Goal: Task Accomplishment & Management: Use online tool/utility

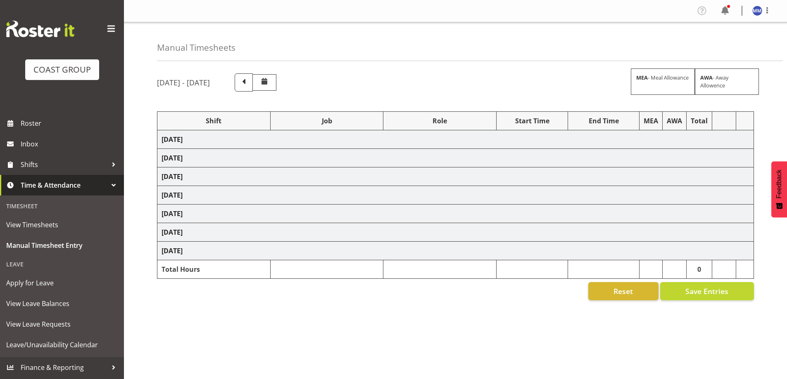
select select "47759"
select select "7032"
select select "47759"
select select "7032"
select select "47759"
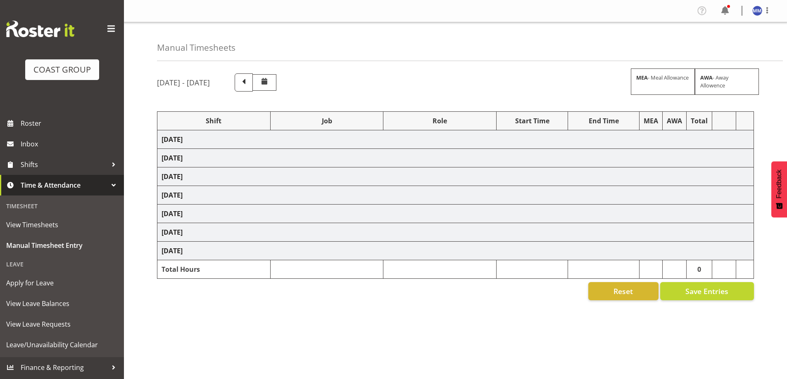
select select "7032"
select select "47759"
select select "7032"
select select "47759"
select select "7032"
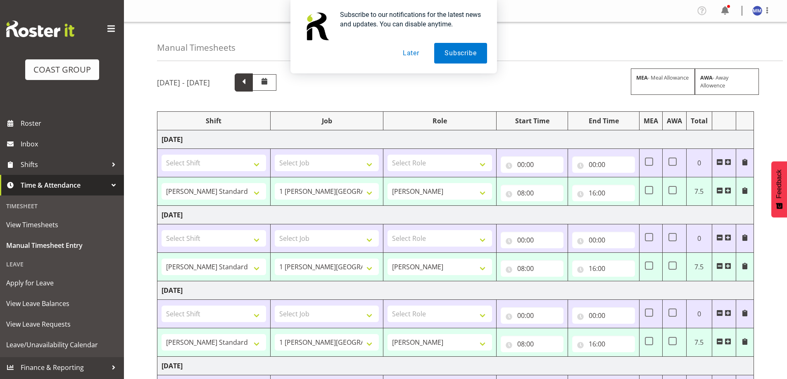
click at [253, 90] on span at bounding box center [244, 82] width 18 height 18
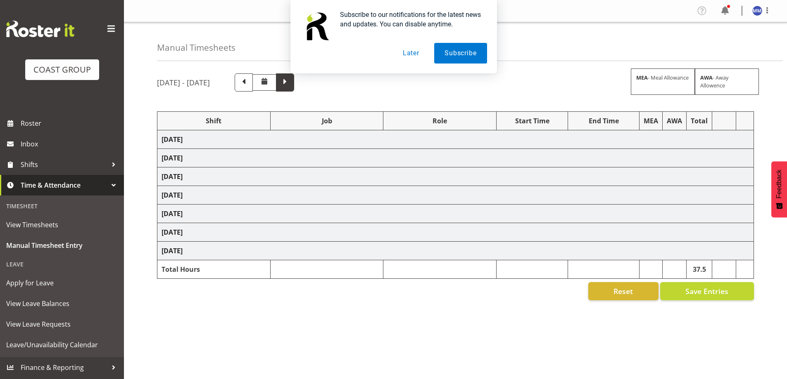
select select "47759"
select select "7032"
select select "47759"
select select "7032"
select select "47759"
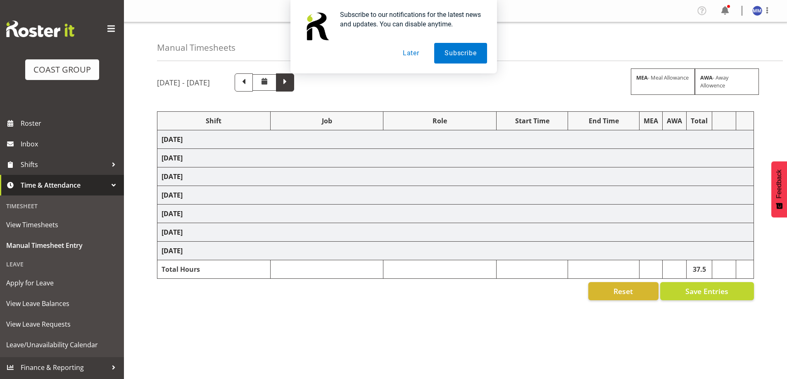
select select "7032"
select select "47759"
select select "7032"
select select "47759"
select select "7032"
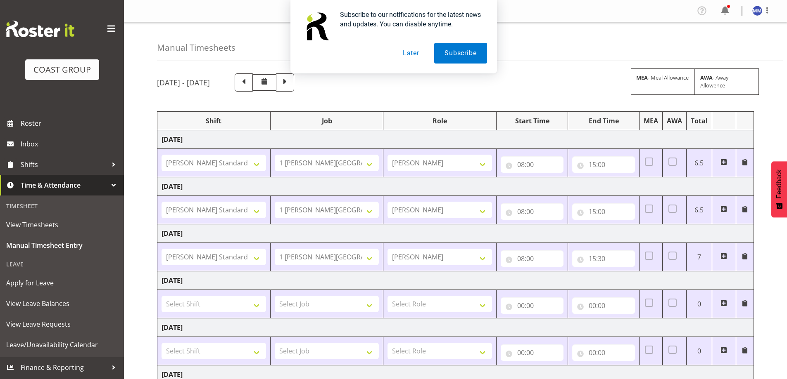
click at [344, 88] on div "[DATE] - [DATE] MEA - Meal Allowance AWA - Away Allowence" at bounding box center [455, 82] width 597 height 18
click at [294, 75] on span at bounding box center [285, 82] width 18 height 18
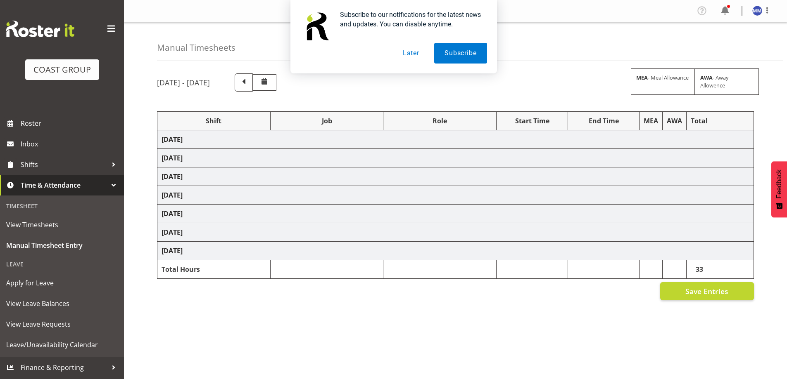
select select "47759"
select select "7032"
select select "47759"
select select "7032"
select select "47759"
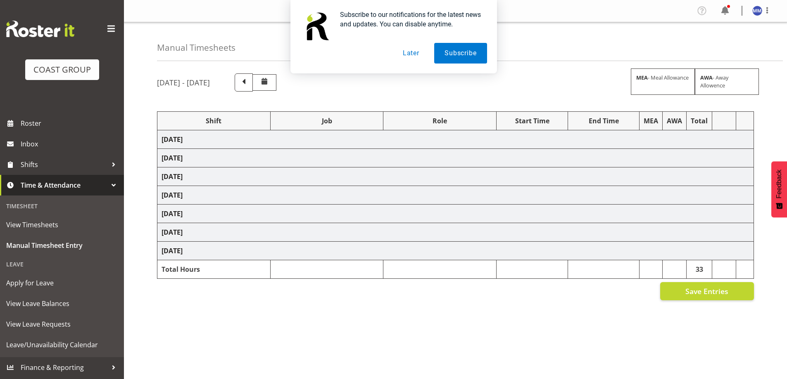
select select "7032"
select select "47759"
select select "7032"
select select "47759"
select select "7032"
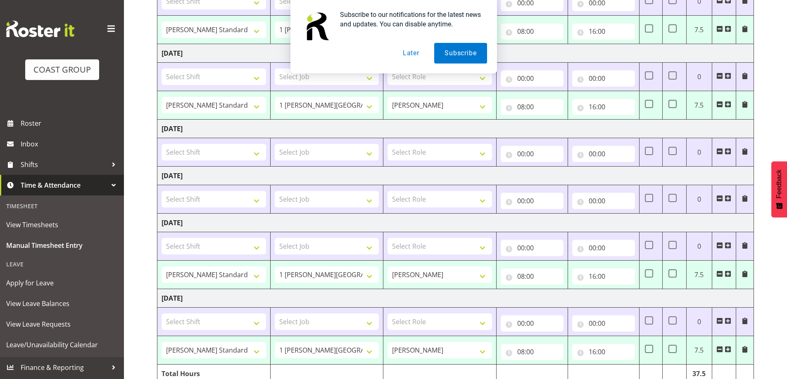
scroll to position [275, 0]
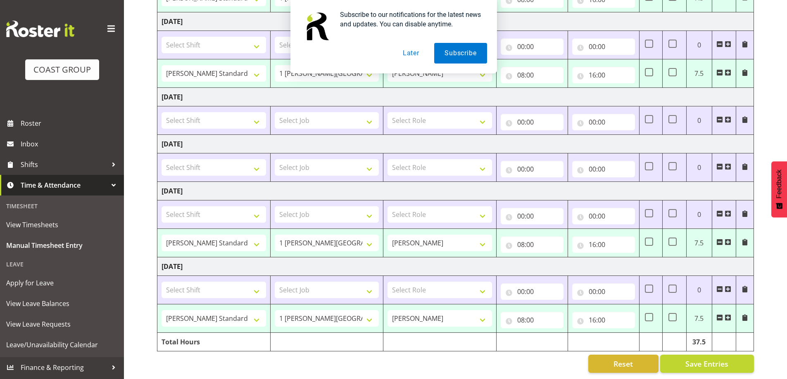
click at [718, 286] on span at bounding box center [719, 289] width 7 height 7
select select "47759"
select select "7032"
type input "08:00"
type input "16:00"
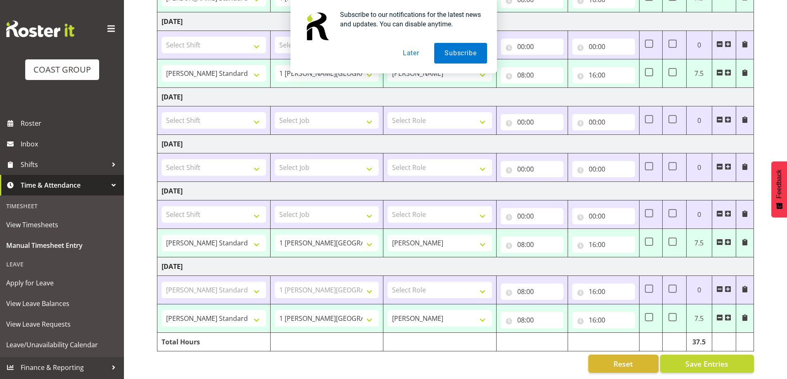
scroll to position [247, 0]
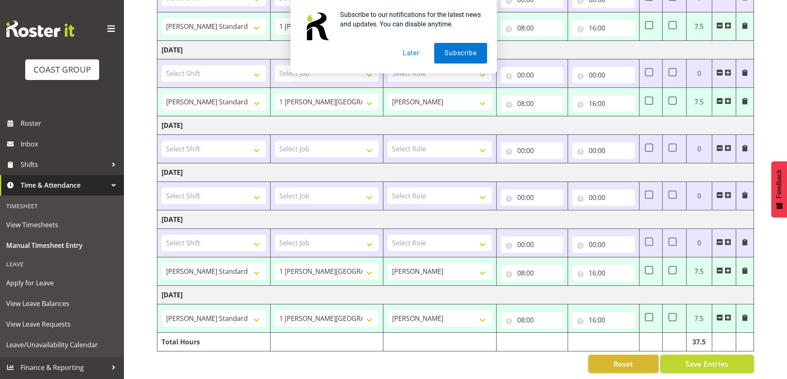
click at [718, 239] on span at bounding box center [719, 242] width 7 height 7
select select "47759"
select select "7032"
type input "08:00"
type input "16:00"
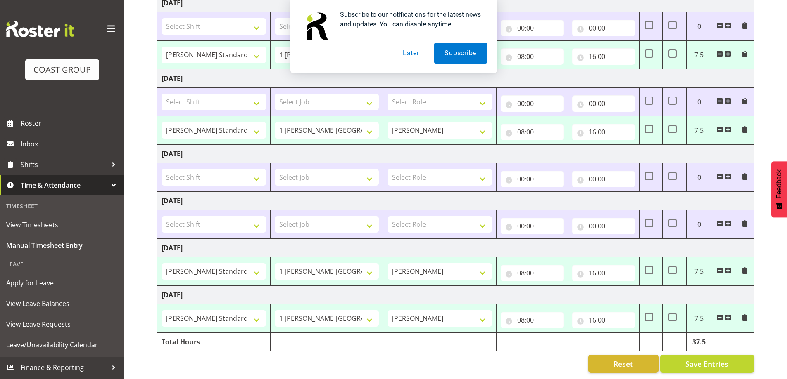
scroll to position [218, 0]
click at [716, 220] on span at bounding box center [719, 223] width 7 height 7
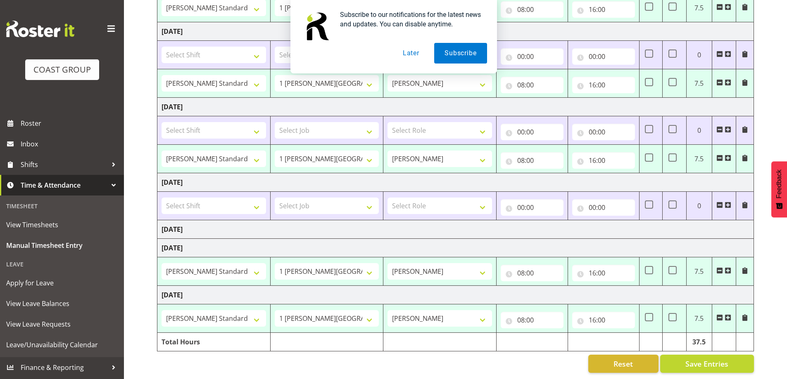
click at [720, 202] on span at bounding box center [719, 205] width 7 height 7
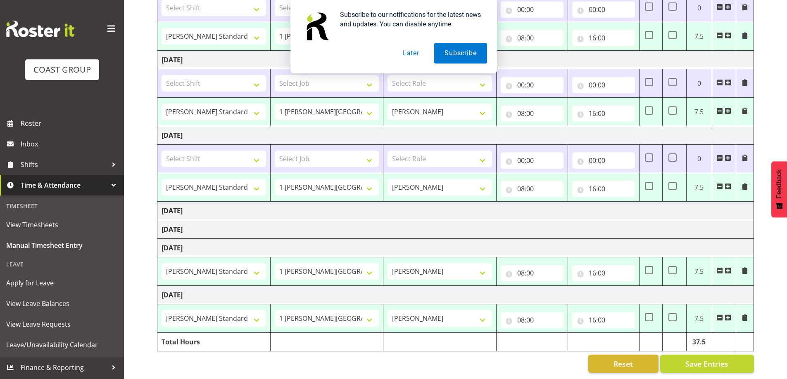
click at [719, 155] on span at bounding box center [719, 158] width 7 height 7
select select "47759"
select select "7032"
type input "08:00"
type input "16:00"
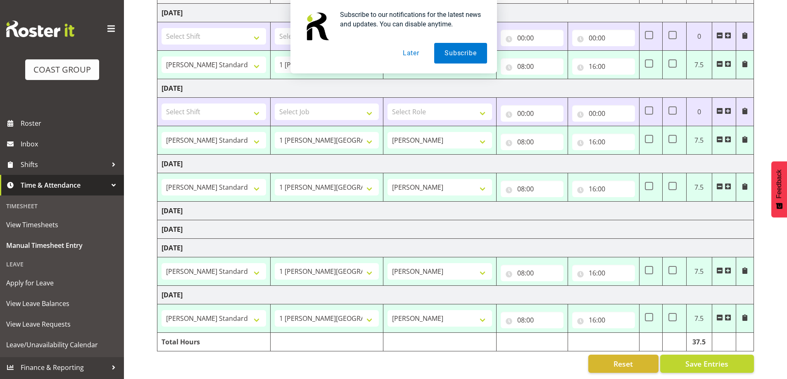
click at [716, 108] on span at bounding box center [719, 111] width 7 height 7
select select "47759"
select select "7032"
type input "08:00"
type input "16:00"
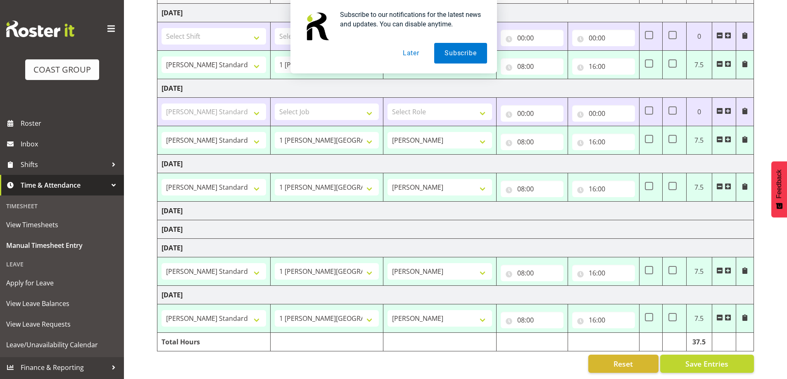
select select "16"
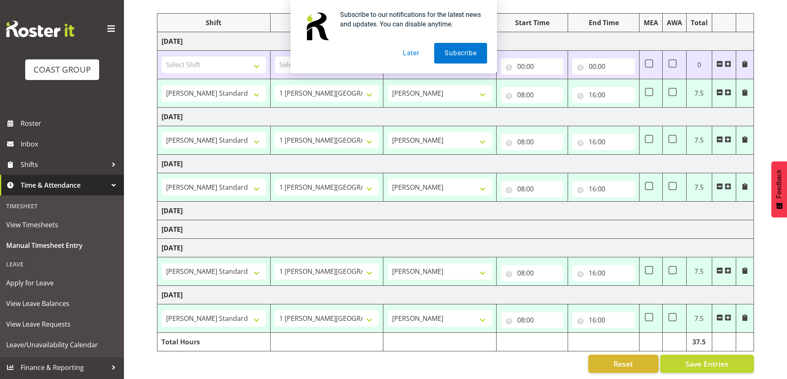
scroll to position [104, 0]
click at [718, 57] on div "Subscribe to our notifications for the latest news and updates. You can disable…" at bounding box center [393, 36] width 787 height 73
click at [720, 61] on div "Subscribe to our notifications for the latest news and updates. You can disable…" at bounding box center [393, 36] width 787 height 73
click at [719, 57] on div "Subscribe to our notifications for the latest news and updates. You can disable…" at bounding box center [393, 36] width 787 height 73
click at [718, 57] on div "Subscribe to our notifications for the latest news and updates. You can disable…" at bounding box center [393, 36] width 787 height 73
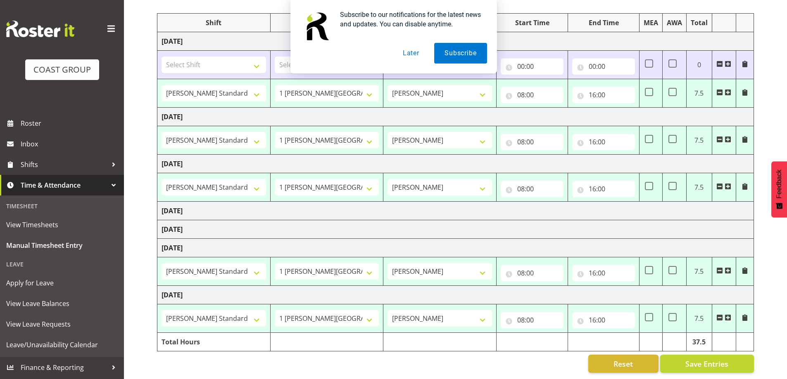
click at [403, 55] on button "Later" at bounding box center [410, 53] width 37 height 21
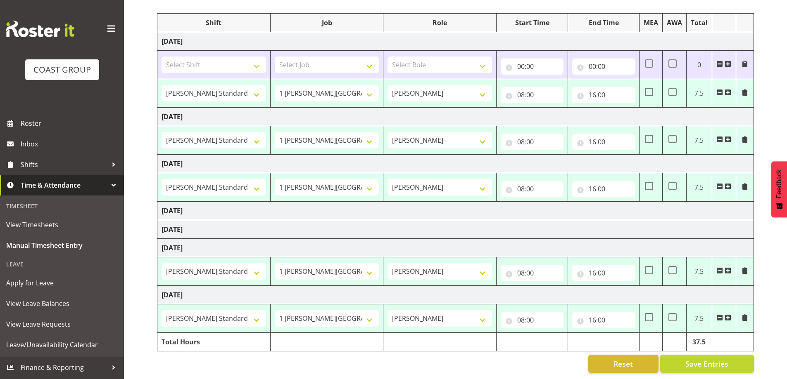
click at [717, 61] on span at bounding box center [719, 64] width 7 height 7
select select "47759"
select select "7032"
type input "08:00"
type input "16:00"
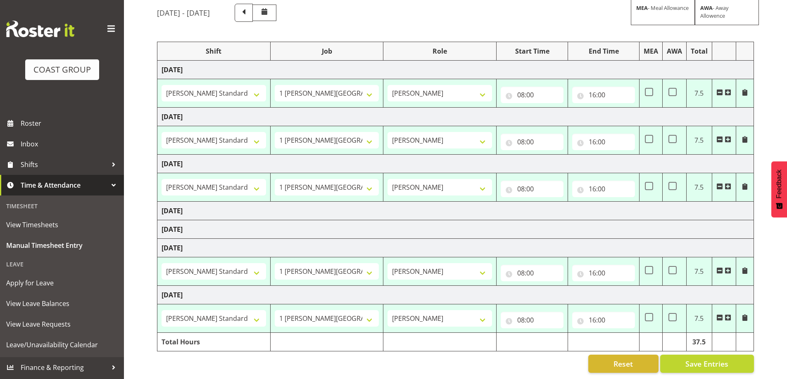
scroll to position [76, 0]
click at [602, 87] on input "16:00" at bounding box center [603, 95] width 63 height 17
click at [618, 111] on div "00 01 02 03 04 05 06 07 08 09 10 11 12 13 14 15 16 17 18 19 20 21 22 23" at bounding box center [627, 118] width 19 height 21
drag, startPoint x: 634, startPoint y: 113, endPoint x: 629, endPoint y: 109, distance: 6.8
click at [633, 113] on select "00 01 02 03 04 05 06 07 08 09 10 11 12 13 14 15 16 17 18 19 20 21 22 23" at bounding box center [628, 116] width 19 height 17
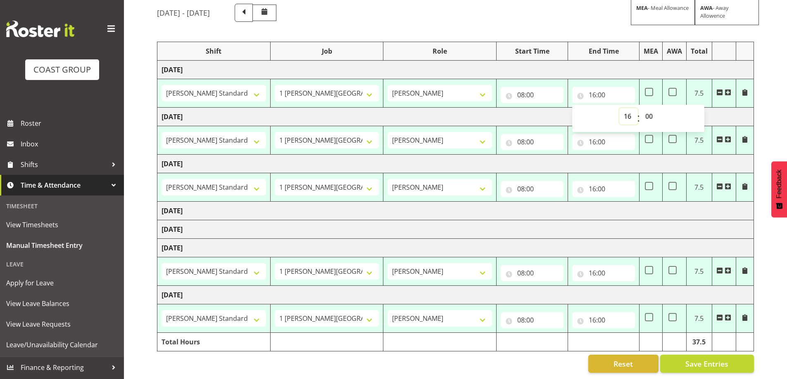
select select "15"
click at [619, 108] on select "00 01 02 03 04 05 06 07 08 09 10 11 12 13 14 15 16 17 18 19 20 21 22 23" at bounding box center [628, 116] width 19 height 17
type input "15:00"
click at [591, 134] on input "16:00" at bounding box center [603, 142] width 63 height 17
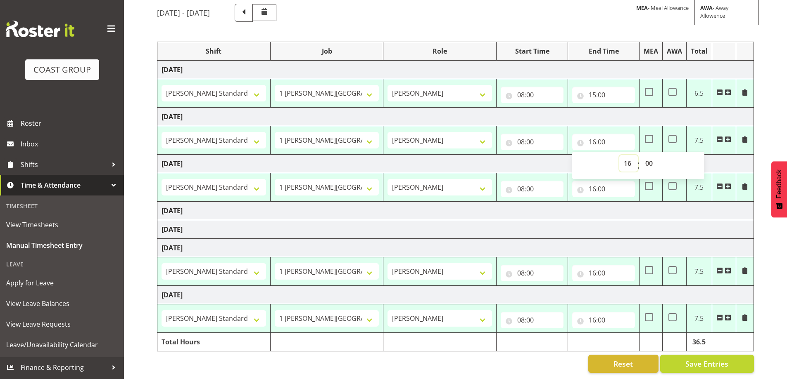
click at [630, 159] on select "00 01 02 03 04 05 06 07 08 09 10 11 12 13 14 15 16 17 18 19 20 21 22 23" at bounding box center [628, 163] width 19 height 17
select select "15"
click at [619, 155] on select "00 01 02 03 04 05 06 07 08 09 10 11 12 13 14 15 16 17 18 19 20 21 22 23" at bounding box center [628, 163] width 19 height 17
type input "15:00"
click at [593, 183] on input "16:00" at bounding box center [603, 189] width 63 height 17
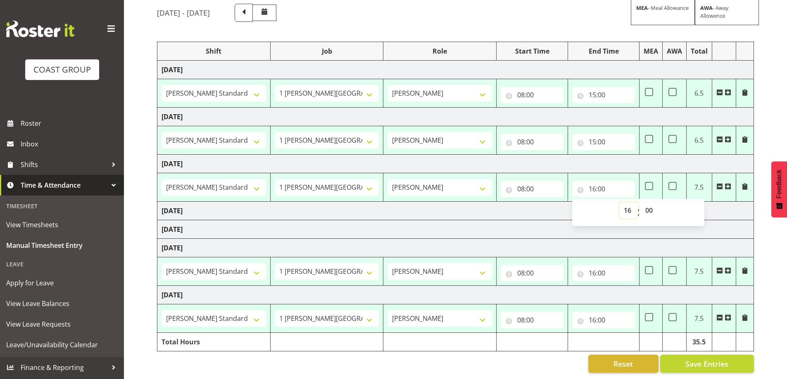
click at [630, 203] on select "00 01 02 03 04 05 06 07 08 09 10 11 12 13 14 15 16 17 18 19 20 21 22 23" at bounding box center [628, 210] width 19 height 17
select select "15"
click at [619, 202] on select "00 01 02 03 04 05 06 07 08 09 10 11 12 13 14 15 16 17 18 19 20 21 22 23" at bounding box center [628, 210] width 19 height 17
type input "15:00"
click at [597, 270] on input "16:00" at bounding box center [603, 273] width 63 height 17
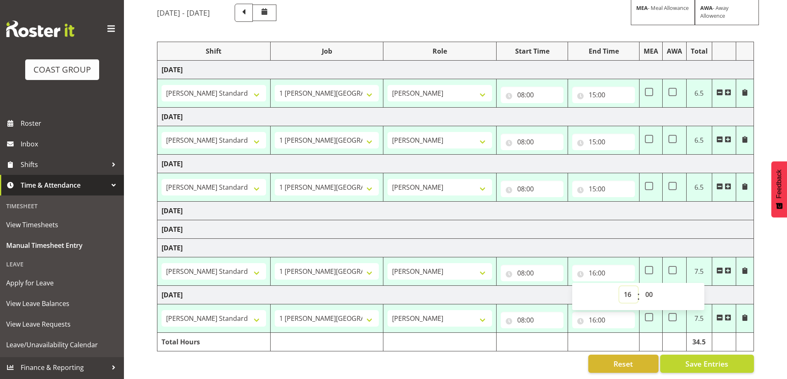
click at [634, 287] on select "00 01 02 03 04 05 06 07 08 09 10 11 12 13 14 15 16 17 18 19 20 21 22 23" at bounding box center [628, 295] width 19 height 17
select select "15"
click at [619, 287] on select "00 01 02 03 04 05 06 07 08 09 10 11 12 13 14 15 16 17 18 19 20 21 22 23" at bounding box center [628, 295] width 19 height 17
type input "15:00"
click at [593, 312] on input "16:00" at bounding box center [603, 320] width 63 height 17
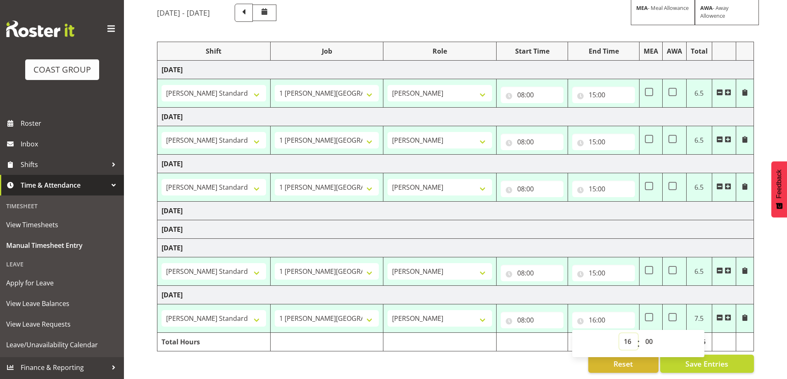
click at [624, 337] on select "00 01 02 03 04 05 06 07 08 09 10 11 12 13 14 15 16 17 18 19 20 21 22 23" at bounding box center [628, 342] width 19 height 17
select select "15"
click at [619, 334] on select "00 01 02 03 04 05 06 07 08 09 10 11 12 13 14 15 16 17 18 19 20 21 22 23" at bounding box center [628, 342] width 19 height 17
type input "15:00"
click at [523, 358] on div "Reset Save Entries" at bounding box center [455, 364] width 597 height 18
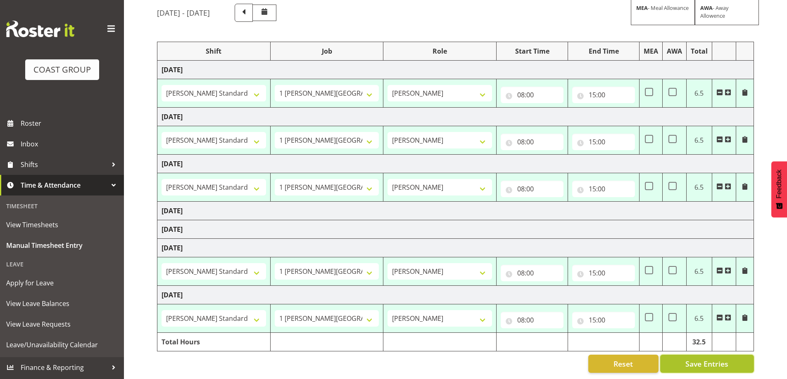
click at [712, 359] on span "Save Entries" at bounding box center [706, 364] width 43 height 11
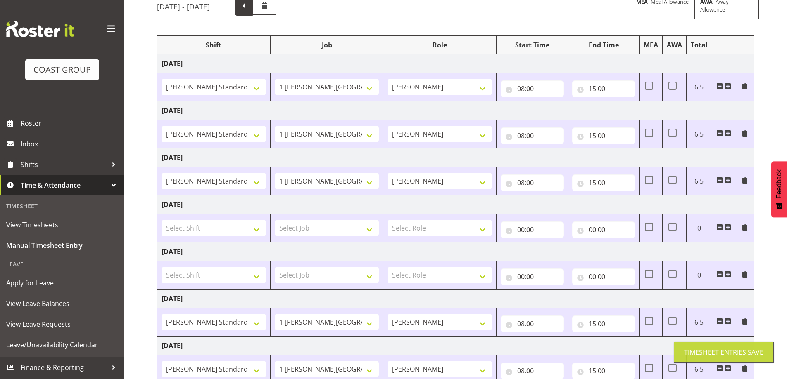
click at [249, 10] on span at bounding box center [243, 5] width 11 height 11
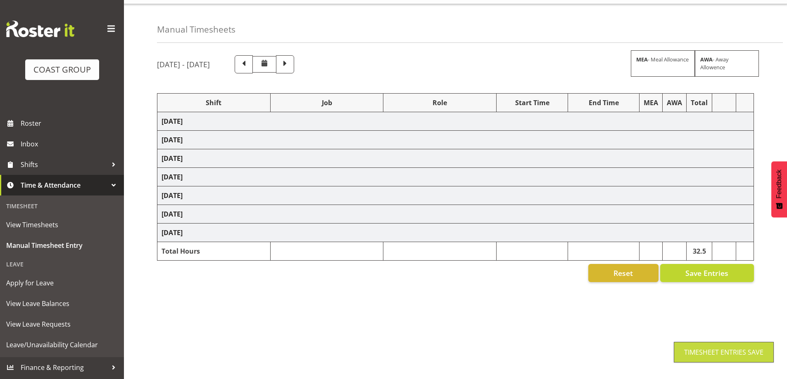
select select "47759"
select select "7032"
select select "47759"
select select "7032"
select select "47759"
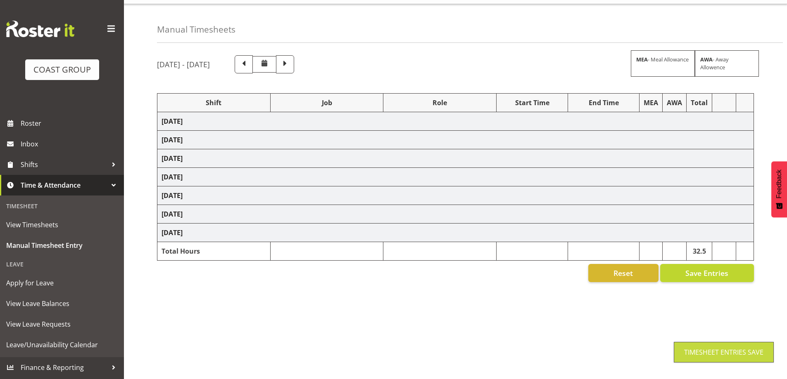
select select "7032"
select select "47759"
select select "7032"
select select "47759"
select select "7032"
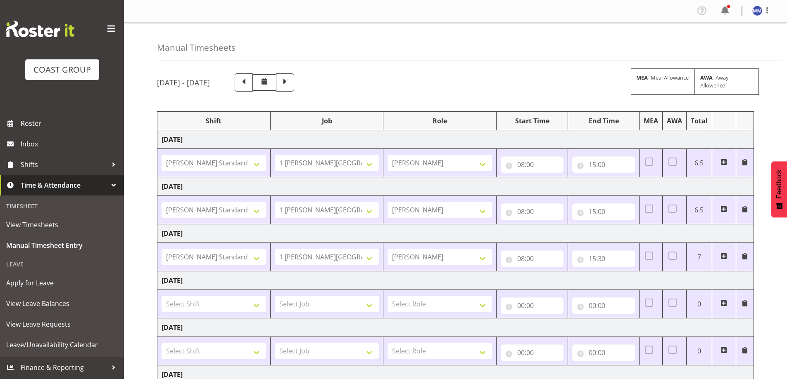
scroll to position [133, 0]
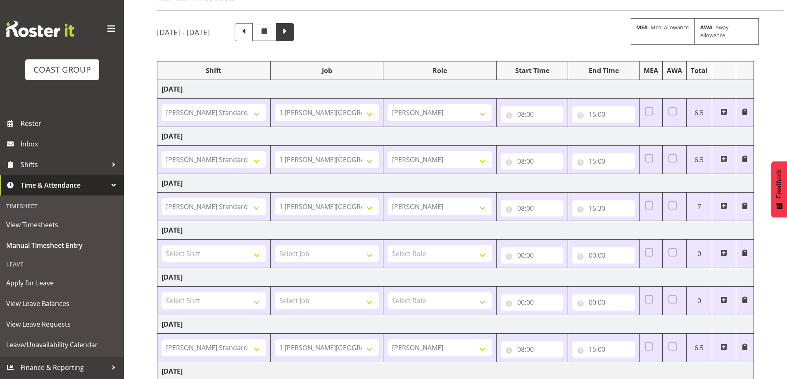
click at [294, 24] on span at bounding box center [285, 32] width 18 height 18
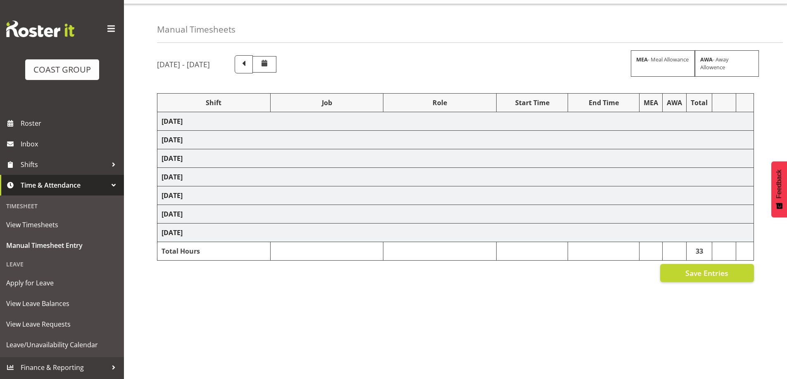
select select "47759"
select select "7032"
select select "47759"
select select "7032"
select select "47759"
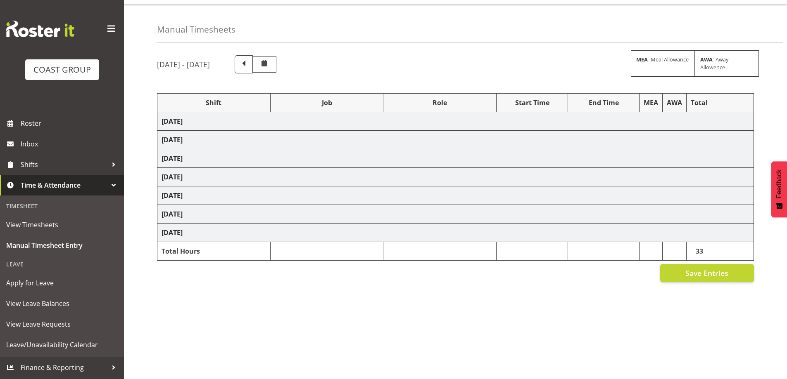
select select "7032"
select select "47759"
select select "7032"
select select "47759"
select select "7032"
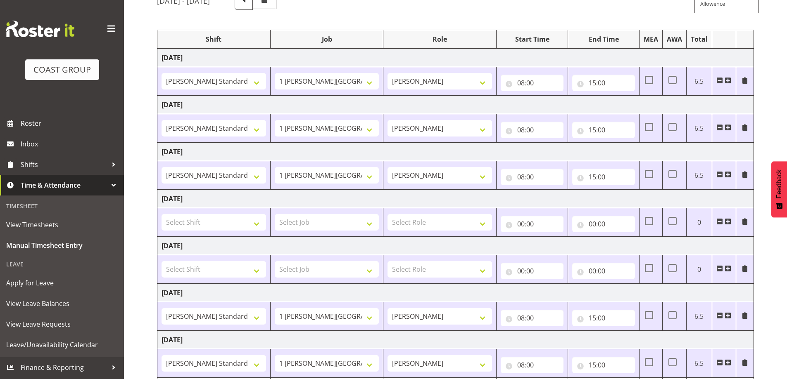
scroll to position [133, 0]
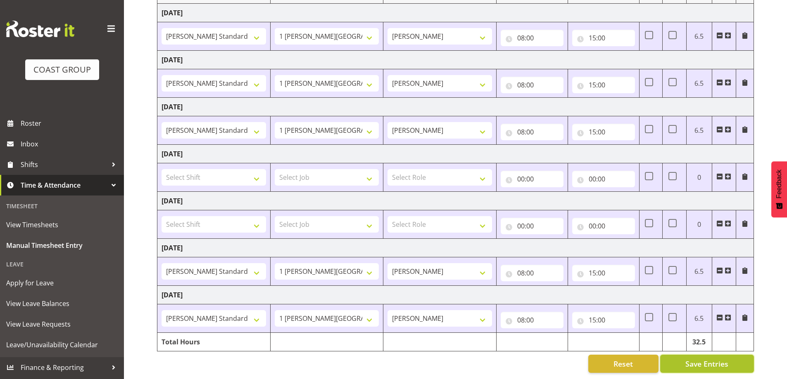
click at [704, 359] on span "Save Entries" at bounding box center [706, 364] width 43 height 11
